Goal: Transaction & Acquisition: Obtain resource

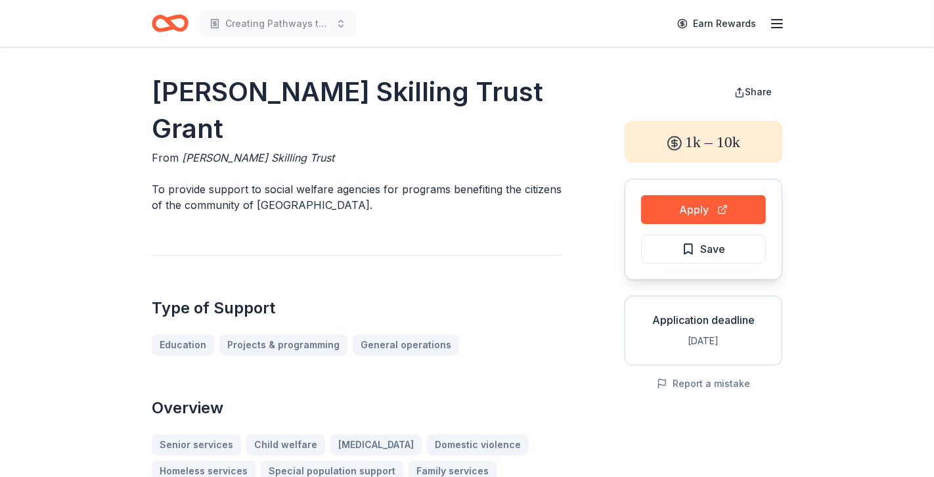
click at [176, 22] on icon "Home" at bounding box center [170, 23] width 37 height 31
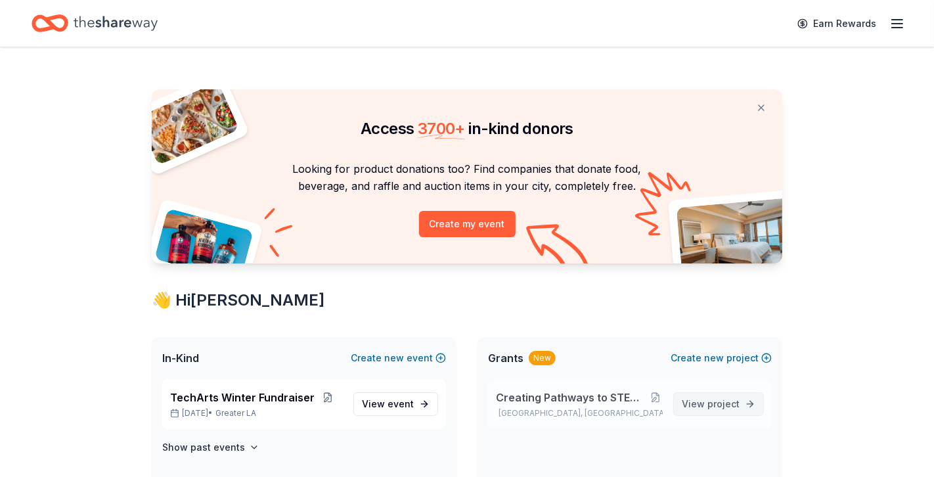
click at [718, 402] on span "project" at bounding box center [723, 403] width 32 height 11
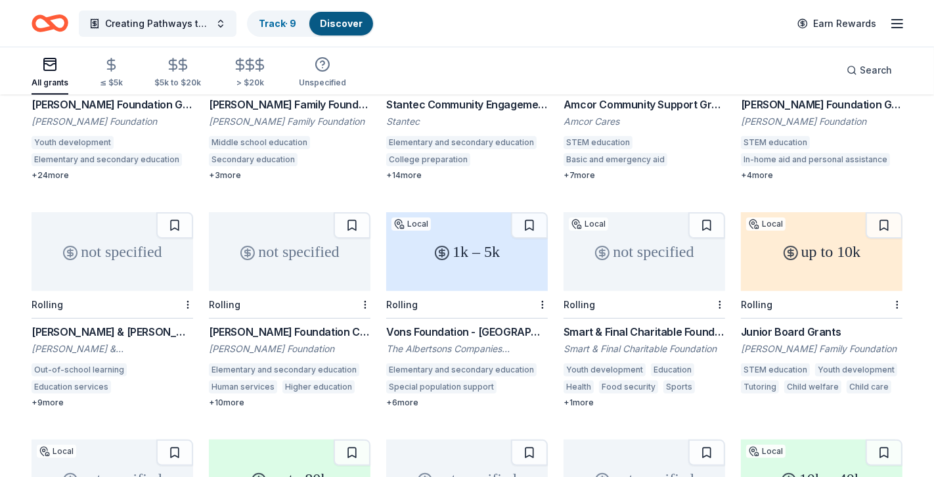
scroll to position [253, 0]
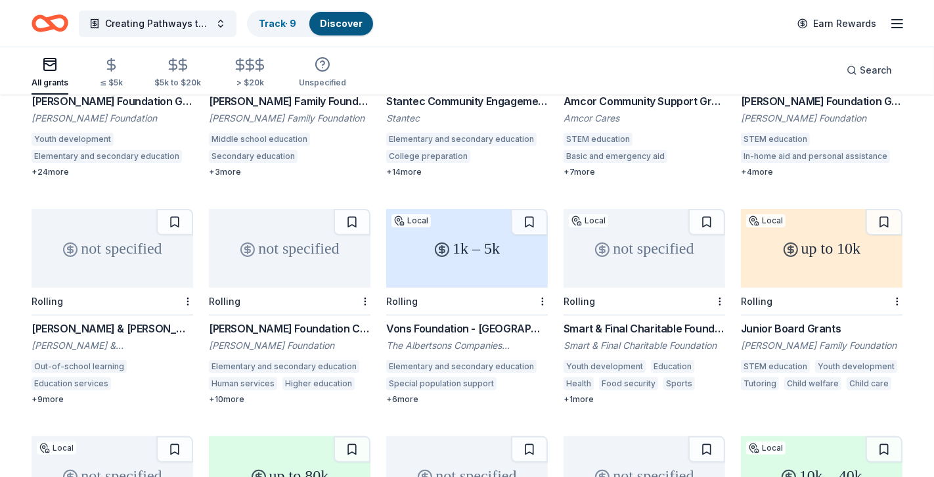
click at [442, 246] on icon at bounding box center [442, 250] width 0 height 8
click at [620, 239] on div "not specified" at bounding box center [643, 248] width 161 height 79
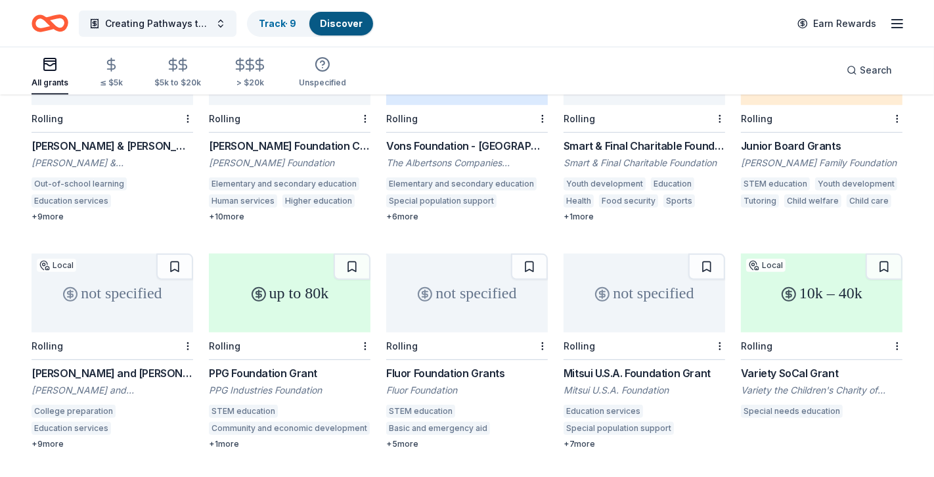
scroll to position [438, 0]
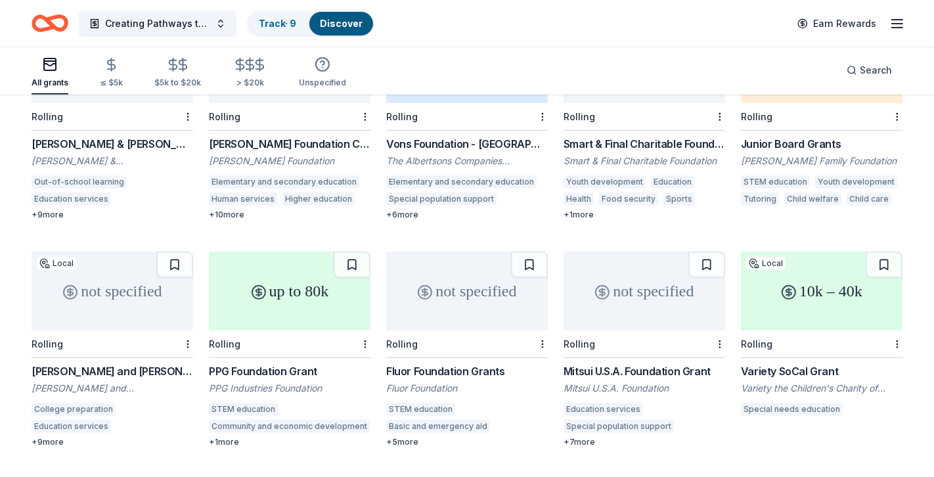
click at [283, 288] on div "up to 80k" at bounding box center [289, 290] width 161 height 79
click at [806, 277] on div "10k – 40k" at bounding box center [821, 290] width 161 height 79
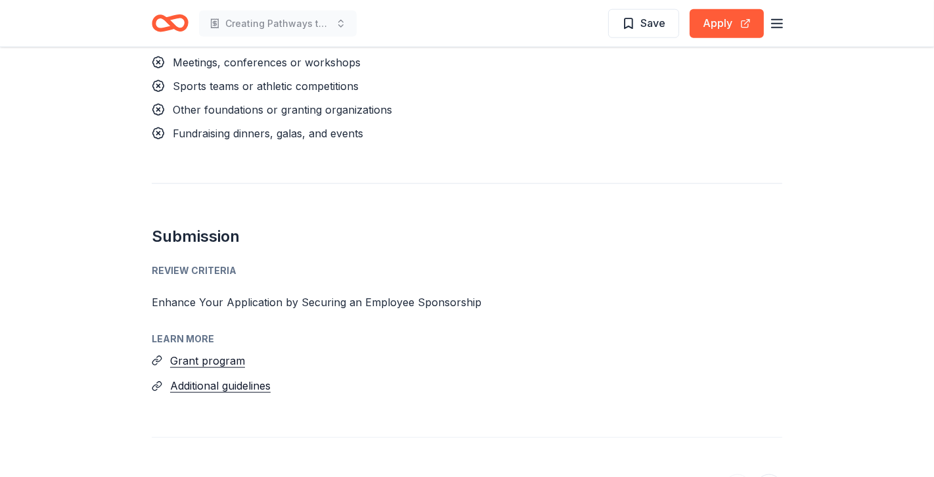
scroll to position [1314, 0]
click at [210, 351] on button "Grant program" at bounding box center [207, 359] width 75 height 17
click at [228, 351] on button "Grant program" at bounding box center [207, 359] width 75 height 17
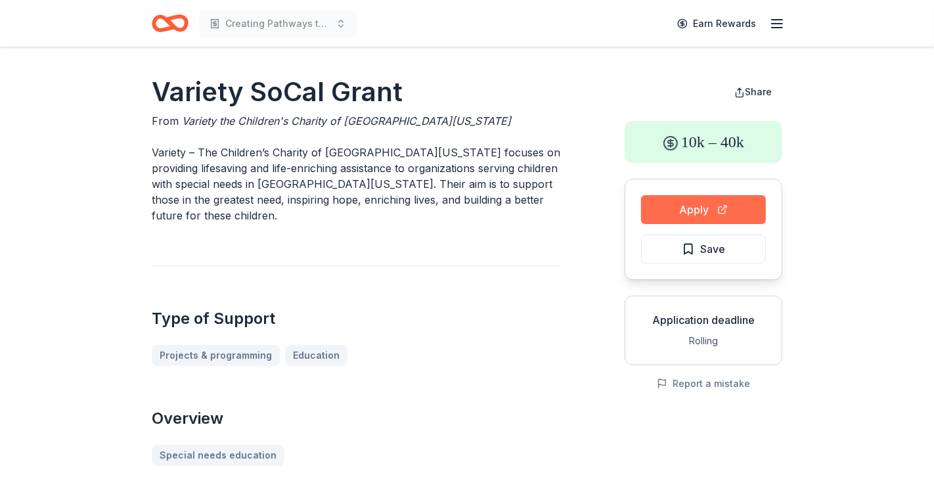
click at [663, 213] on button "Apply" at bounding box center [703, 209] width 125 height 29
